Goal: Task Accomplishment & Management: Complete application form

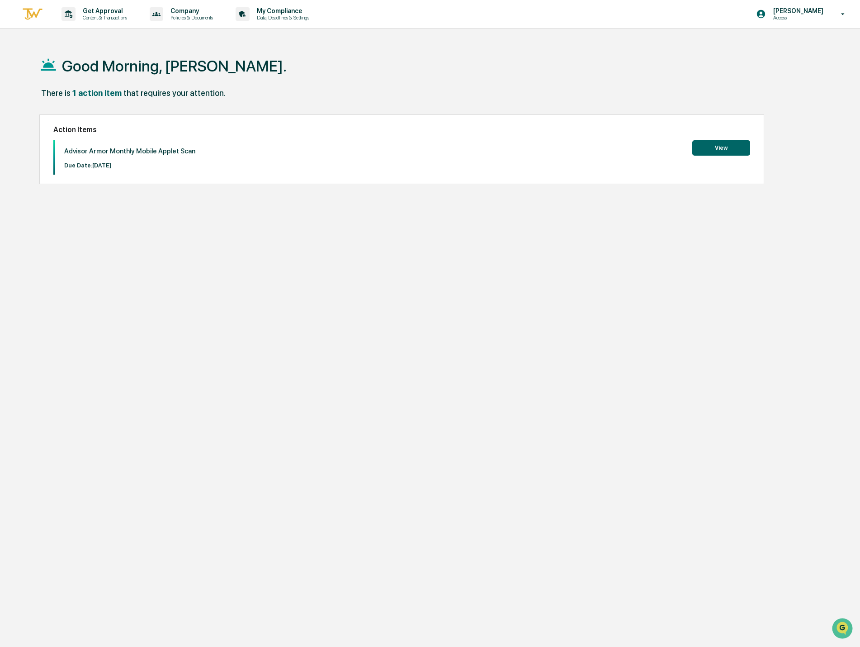
click at [717, 147] on button "View" at bounding box center [721, 147] width 58 height 15
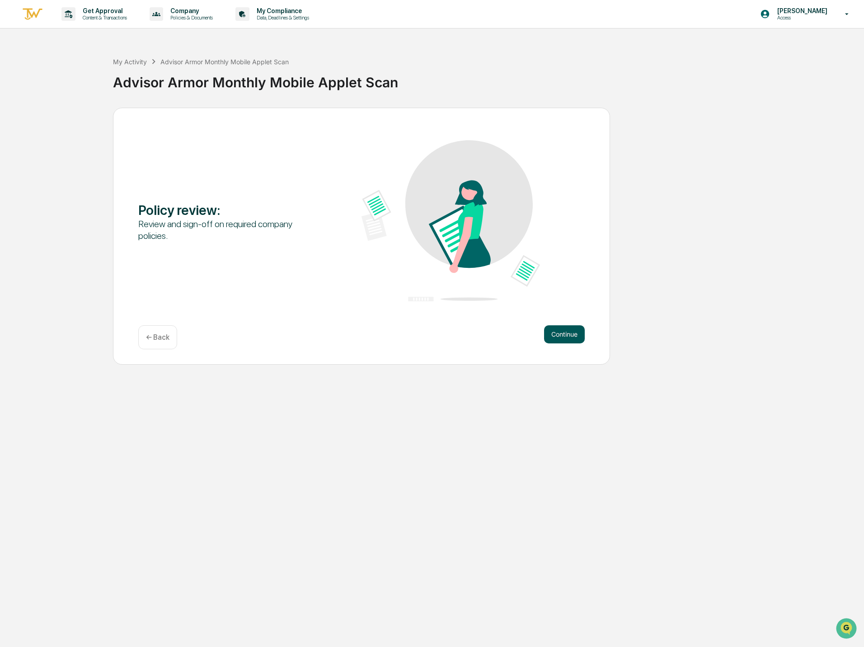
click at [571, 328] on button "Continue" at bounding box center [564, 334] width 41 height 18
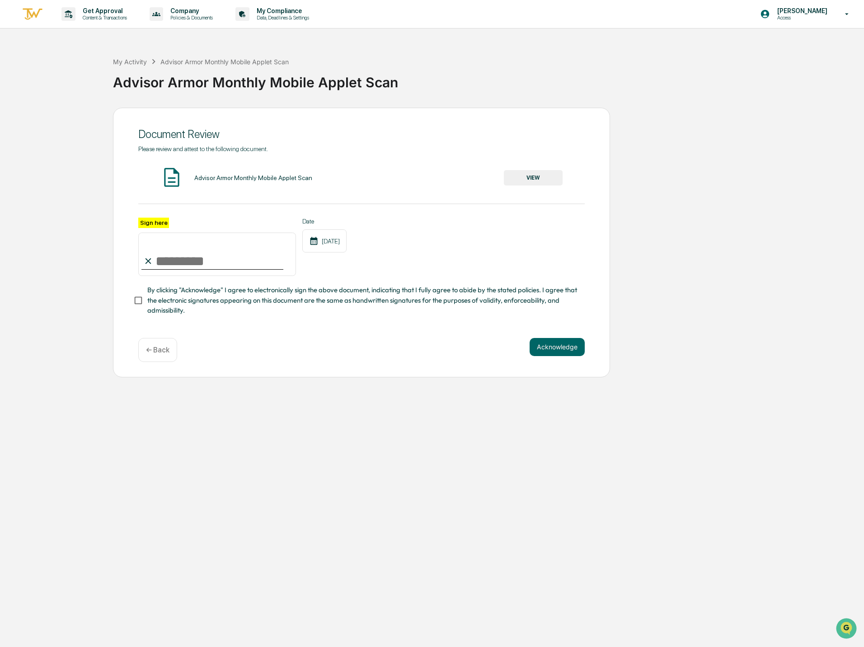
click at [229, 253] on input "Sign here" at bounding box center [217, 253] width 158 height 43
type input "**********"
click at [551, 353] on button "Acknowledge" at bounding box center [557, 347] width 55 height 18
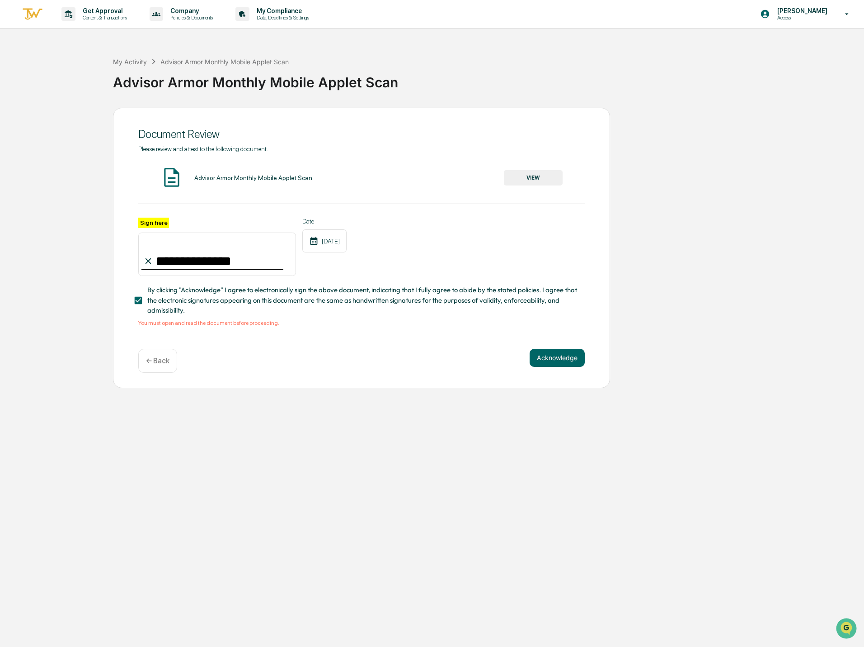
click at [542, 179] on button "VIEW" at bounding box center [533, 177] width 59 height 15
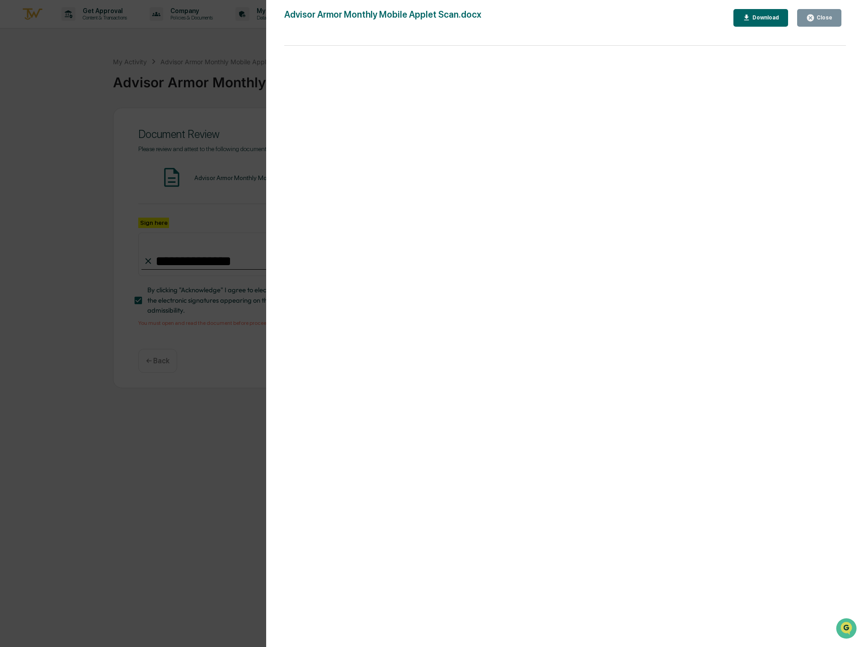
click at [824, 13] on button "Close" at bounding box center [820, 18] width 44 height 18
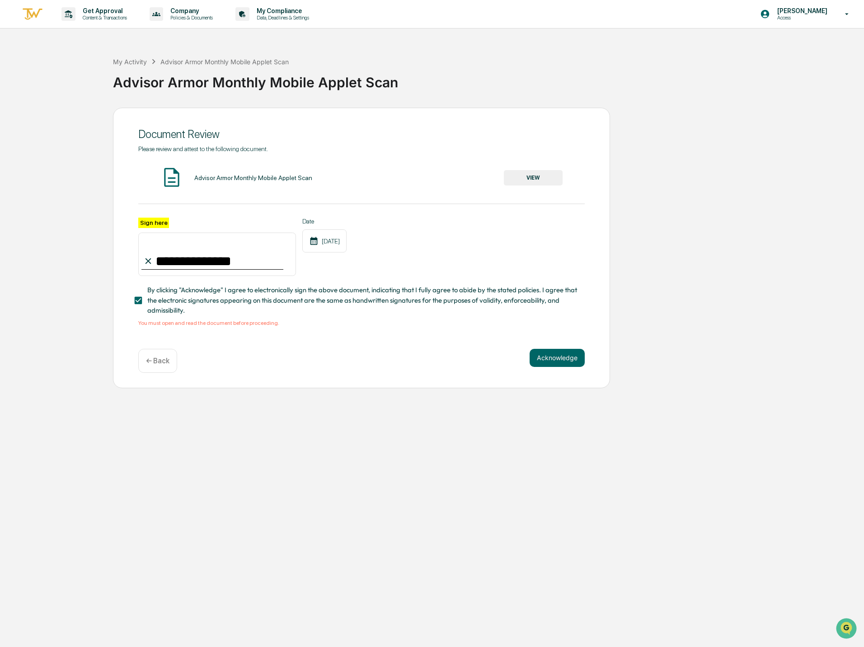
click at [554, 371] on div "Acknowledge ← Back" at bounding box center [361, 361] width 447 height 24
click at [563, 360] on button "Acknowledge" at bounding box center [557, 358] width 55 height 18
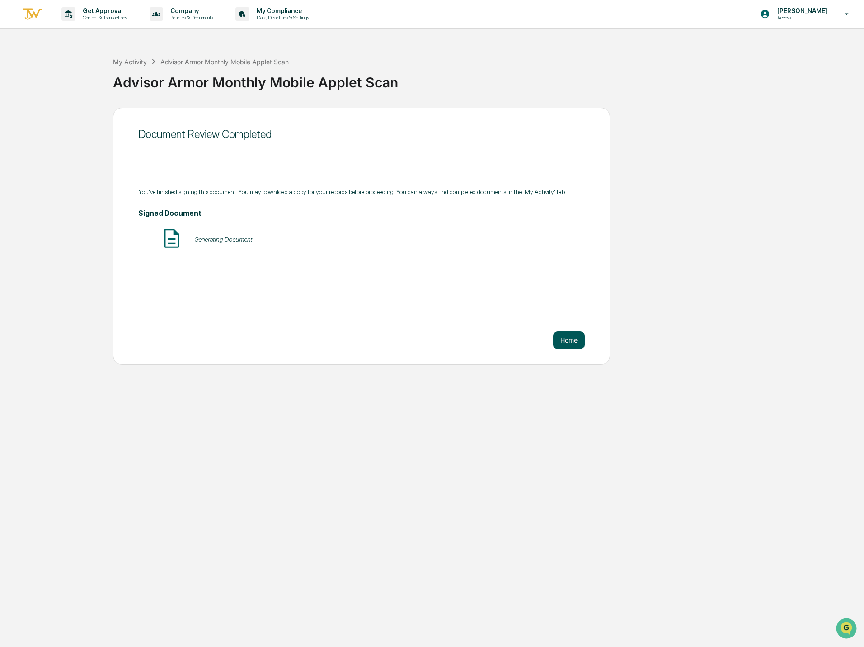
click at [572, 342] on button "Home" at bounding box center [569, 340] width 32 height 18
